Goal: Task Accomplishment & Management: Manage account settings

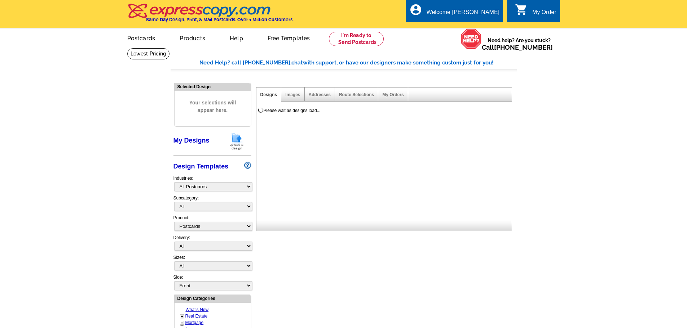
select select "971"
select select "1"
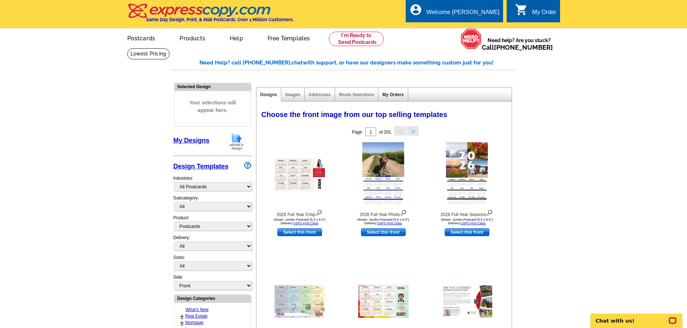
click at [398, 95] on link "My Orders" at bounding box center [392, 94] width 21 height 5
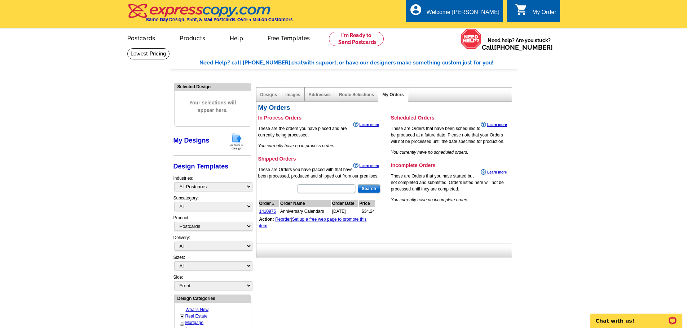
click at [269, 161] on h3 "Shipped Orders" at bounding box center [319, 159] width 123 height 6
click at [313, 193] on input "text" at bounding box center [326, 189] width 58 height 9
type input "seller"
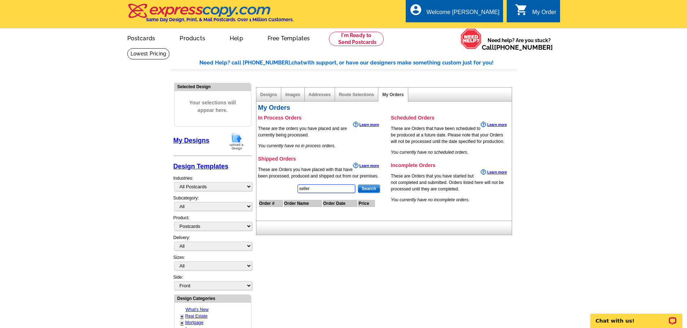
drag, startPoint x: 325, startPoint y: 194, endPoint x: 282, endPoint y: 193, distance: 42.2
click at [282, 193] on div "seller Search Order # Order Name Order Date Price" at bounding box center [319, 202] width 123 height 37
click at [266, 96] on link "Designs" at bounding box center [268, 94] width 17 height 5
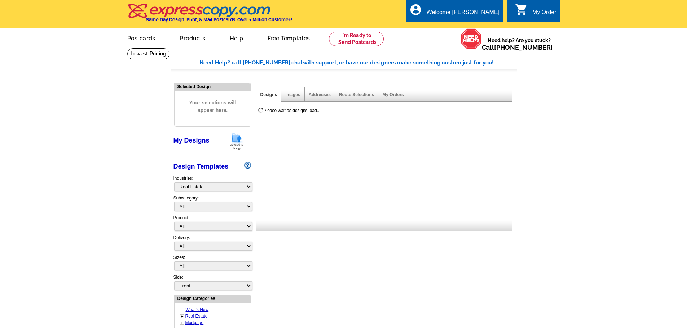
select select "785"
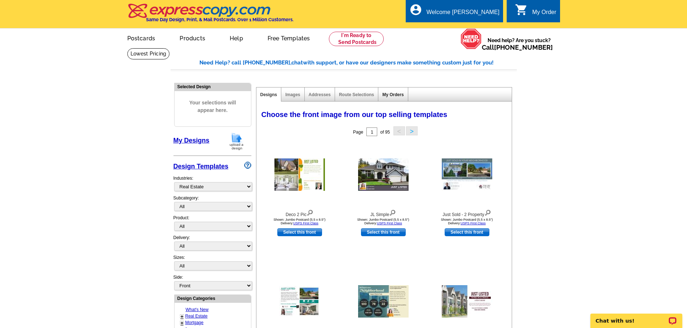
click at [391, 94] on link "My Orders" at bounding box center [392, 94] width 21 height 5
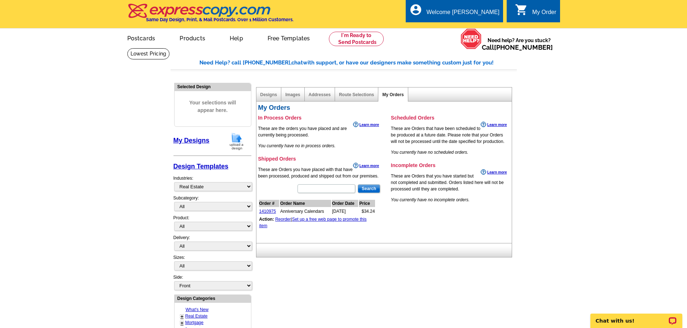
click at [391, 94] on link "My Orders" at bounding box center [392, 94] width 21 height 5
click at [290, 92] on div "Images" at bounding box center [292, 95] width 23 height 14
click at [290, 96] on link "Images" at bounding box center [292, 94] width 15 height 5
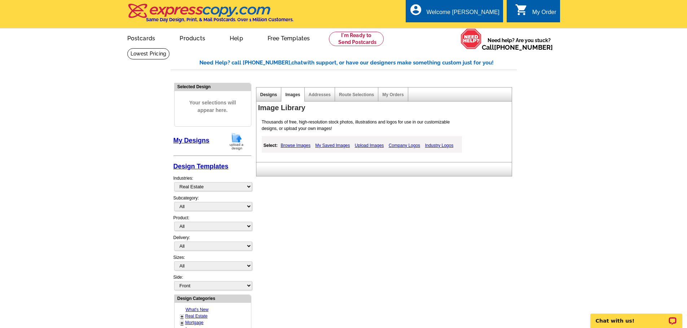
click at [268, 93] on link "Designs" at bounding box center [268, 94] width 17 height 5
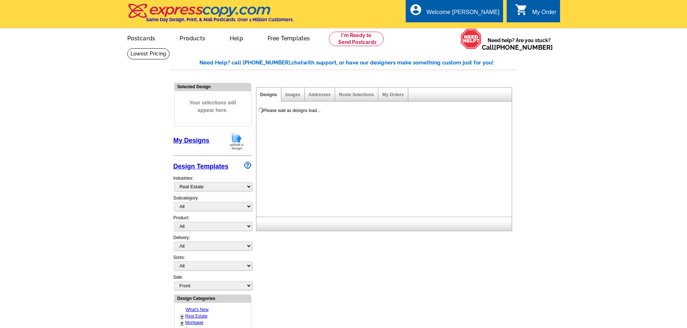
select select "785"
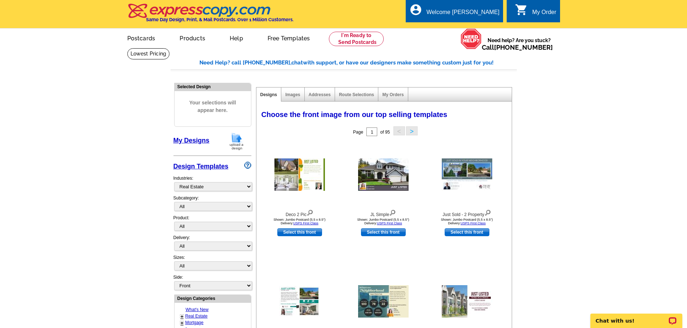
click at [522, 14] on icon "shopping_cart" at bounding box center [521, 9] width 13 height 13
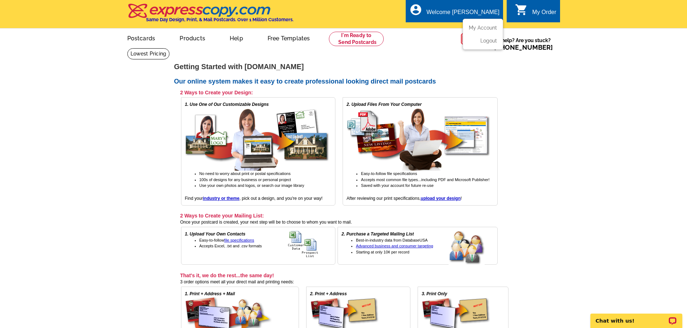
click at [481, 24] on ul "My Account Logout" at bounding box center [483, 34] width 40 height 31
click at [482, 28] on link "My Account" at bounding box center [481, 28] width 31 height 6
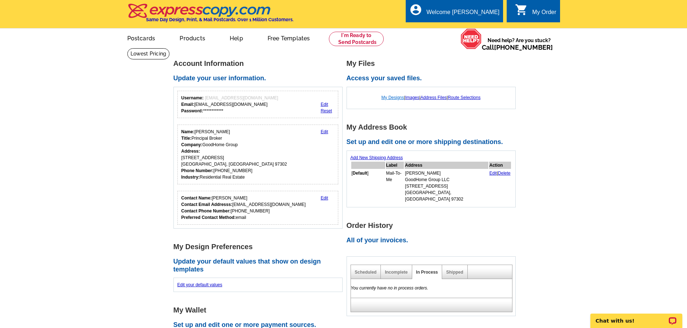
click at [387, 97] on link "My Designs" at bounding box center [392, 97] width 23 height 5
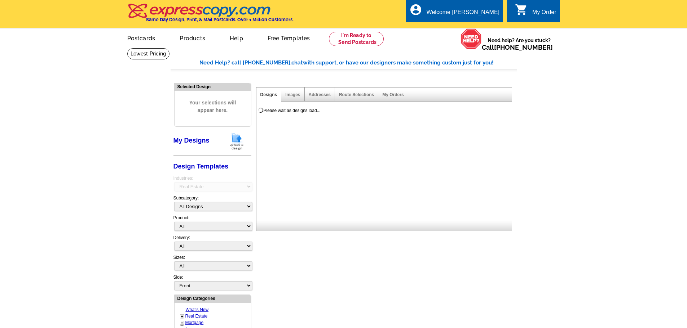
select select "785"
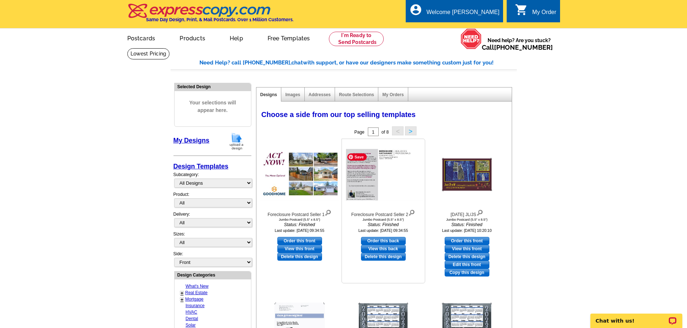
click at [385, 180] on img at bounding box center [383, 174] width 79 height 51
